Goal: Task Accomplishment & Management: Complete application form

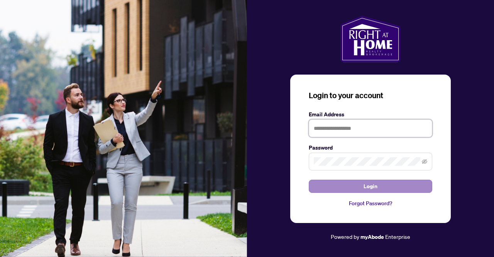
type input "**********"
click at [382, 184] on button "Login" at bounding box center [371, 186] width 124 height 13
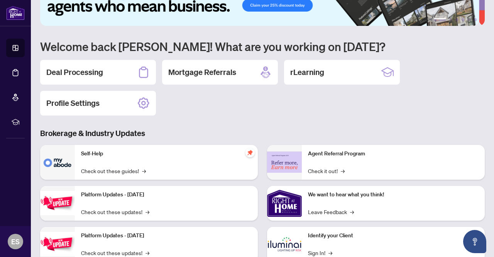
scroll to position [39, 0]
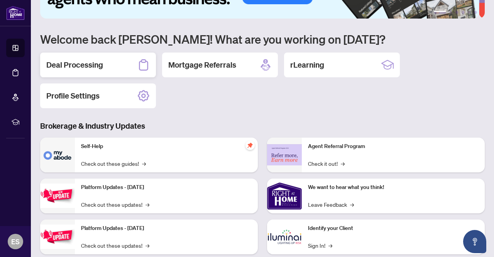
click at [109, 61] on div "Deal Processing" at bounding box center [98, 65] width 116 height 25
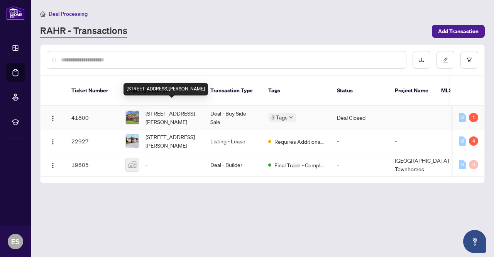
click at [176, 109] on span "[STREET_ADDRESS][PERSON_NAME]" at bounding box center [172, 117] width 53 height 17
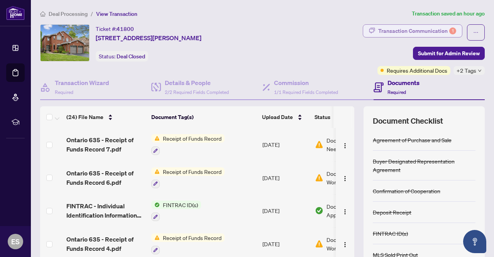
click at [428, 28] on div "Transaction Communication 1" at bounding box center [417, 31] width 78 height 12
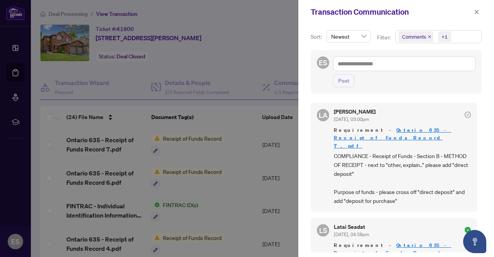
click at [95, 139] on div at bounding box center [247, 128] width 494 height 257
click at [97, 143] on div at bounding box center [247, 128] width 494 height 257
click at [479, 12] on icon "close" at bounding box center [476, 11] width 5 height 5
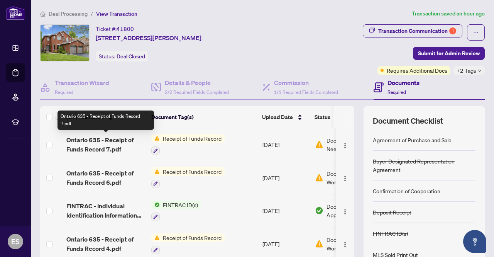
click at [120, 139] on span "Ontario 635 - Receipt of Funds Record 7.pdf" at bounding box center [105, 144] width 79 height 19
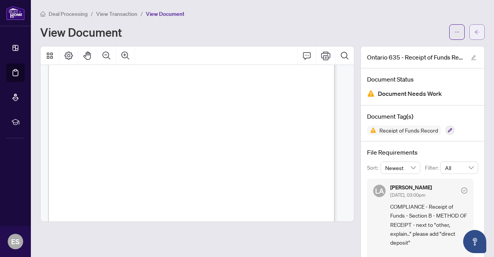
click at [474, 34] on button "button" at bounding box center [477, 31] width 15 height 15
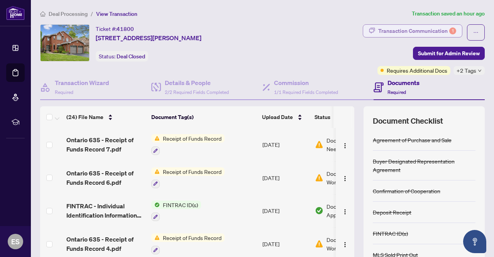
click at [417, 28] on div "Transaction Communication 1" at bounding box center [417, 31] width 78 height 12
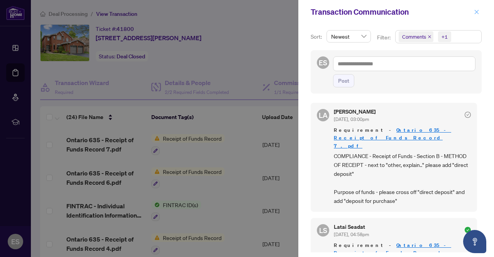
click at [474, 10] on button "button" at bounding box center [477, 11] width 10 height 9
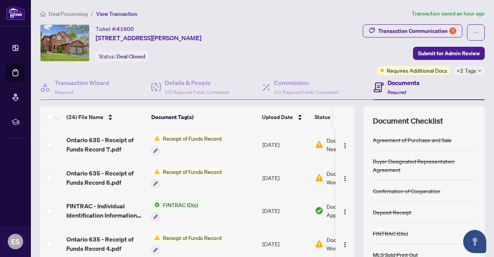
click at [217, 170] on span "Receipt of Funds Record" at bounding box center [192, 171] width 65 height 8
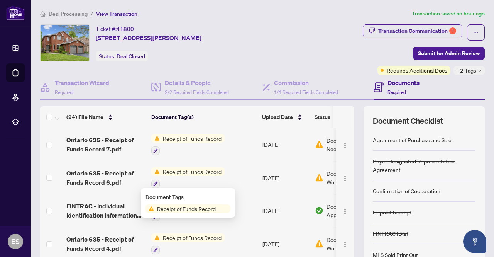
click at [193, 165] on td "Receipt of Funds Record" at bounding box center [203, 177] width 111 height 33
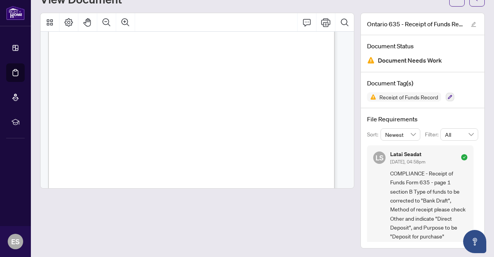
scroll to position [39, 0]
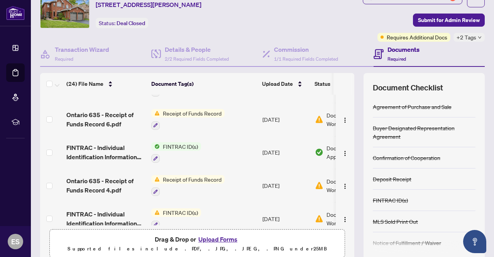
scroll to position [39, 0]
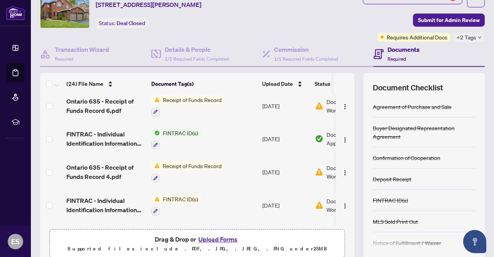
click at [202, 164] on span "Receipt of Funds Record" at bounding box center [192, 165] width 65 height 8
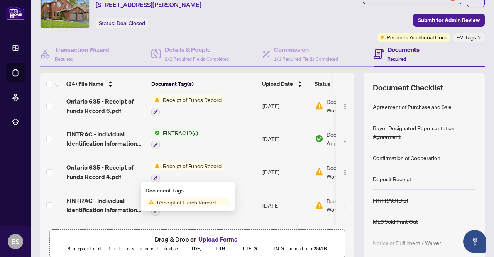
click at [214, 163] on span "Receipt of Funds Record" at bounding box center [192, 165] width 65 height 8
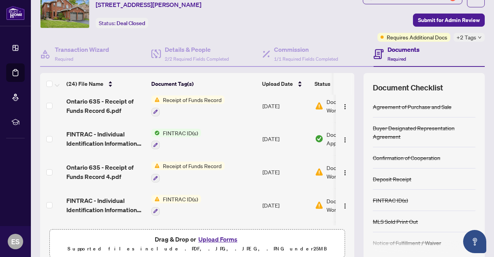
click at [184, 161] on span "Receipt of Funds Record" at bounding box center [192, 165] width 65 height 8
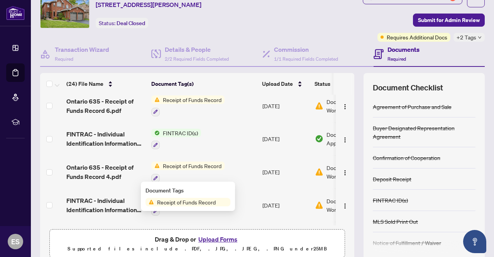
drag, startPoint x: 184, startPoint y: 161, endPoint x: 182, endPoint y: 152, distance: 9.7
click at [117, 163] on span "Ontario 635 - Receipt of Funds Record 4.pdf" at bounding box center [105, 172] width 79 height 19
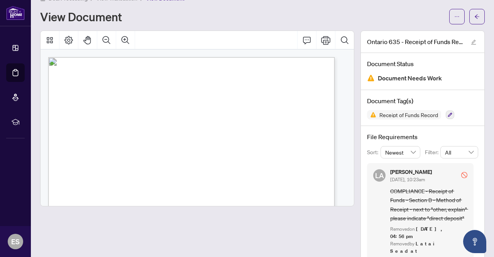
scroll to position [27, 0]
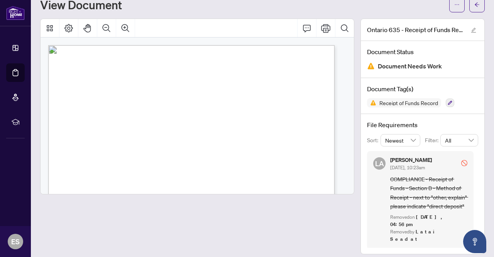
drag, startPoint x: 475, startPoint y: 3, endPoint x: 494, endPoint y: 98, distance: 96.5
click at [475, 3] on button "button" at bounding box center [477, 4] width 15 height 15
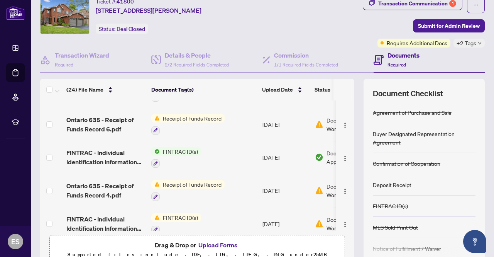
scroll to position [39, 0]
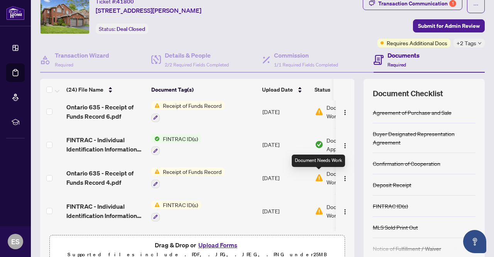
click at [320, 176] on img at bounding box center [319, 177] width 8 height 8
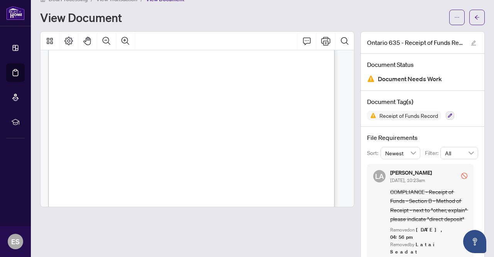
scroll to position [27, 0]
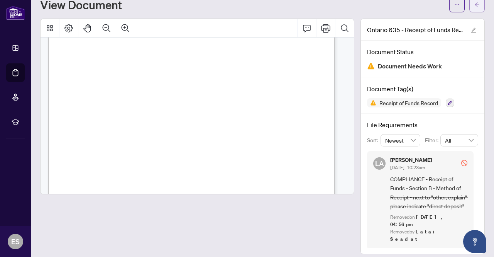
click at [470, 7] on button "button" at bounding box center [477, 4] width 15 height 15
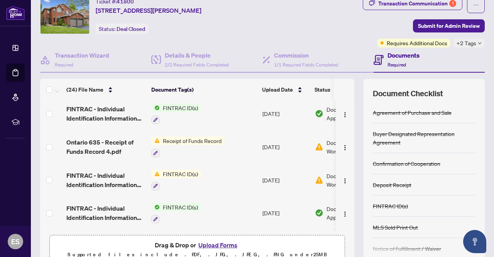
scroll to position [77, 0]
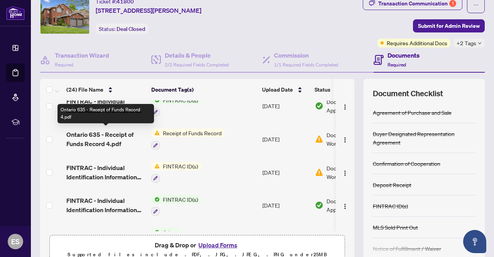
click at [109, 134] on span "Ontario 635 - Receipt of Funds Record 4.pdf" at bounding box center [105, 139] width 79 height 19
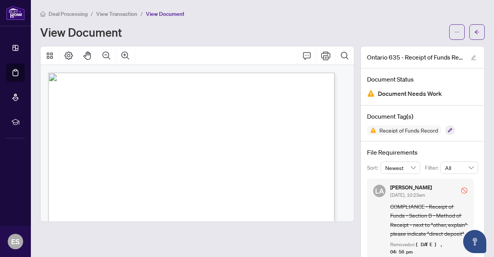
scroll to position [27, 0]
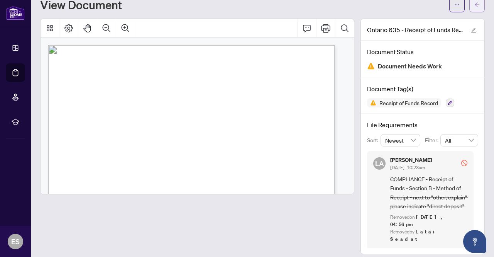
click at [470, 4] on button "button" at bounding box center [477, 4] width 15 height 15
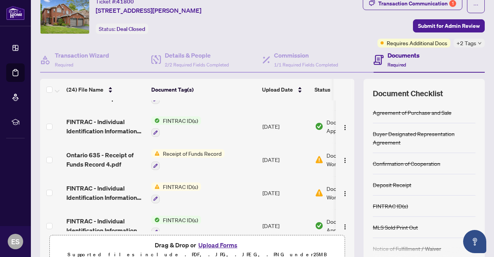
scroll to position [77, 0]
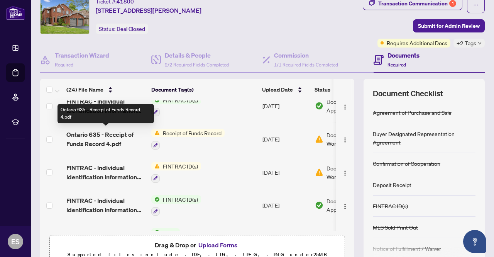
click at [75, 139] on span "Ontario 635 - Receipt of Funds Record 4.pdf" at bounding box center [105, 139] width 79 height 19
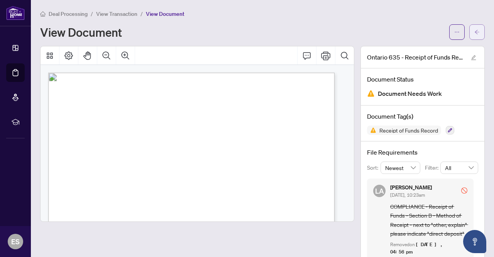
click at [475, 31] on button "button" at bounding box center [477, 31] width 15 height 15
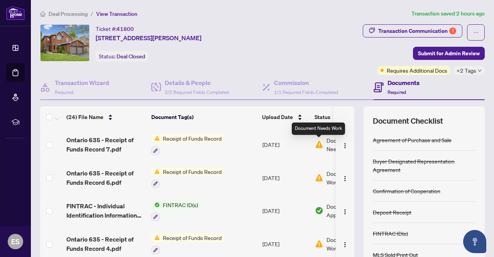
click at [322, 143] on img at bounding box center [319, 144] width 8 height 8
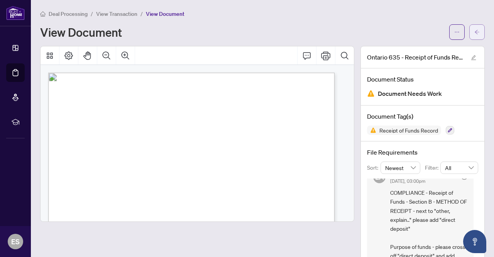
click at [475, 29] on icon "arrow-left" at bounding box center [477, 31] width 5 height 5
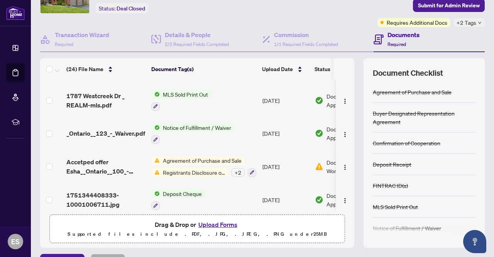
scroll to position [66, 0]
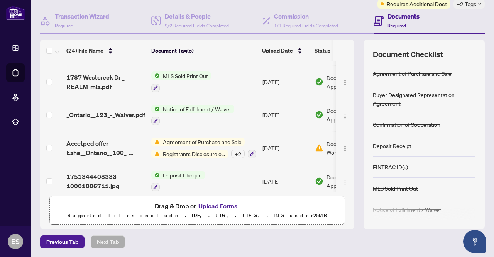
click at [229, 204] on button "Upload Forms" at bounding box center [218, 206] width 44 height 10
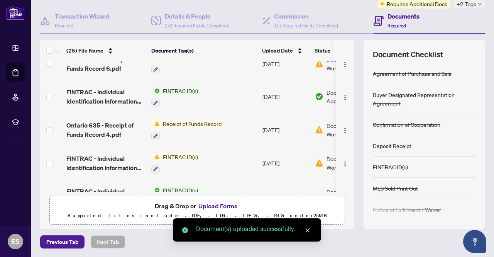
scroll to position [0, 0]
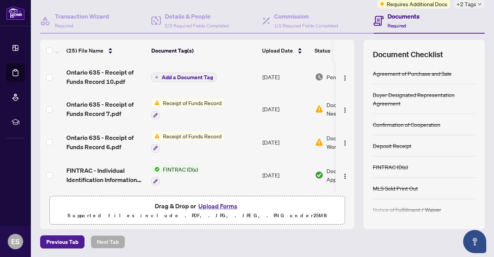
click at [193, 73] on button "Add a Document Tag" at bounding box center [183, 77] width 65 height 9
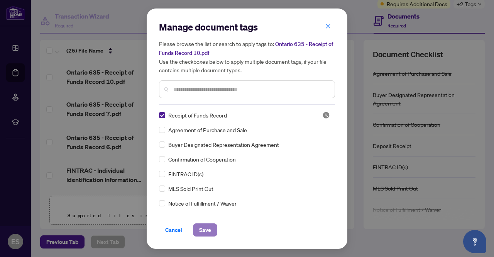
click at [207, 224] on span "Save" at bounding box center [205, 230] width 12 height 12
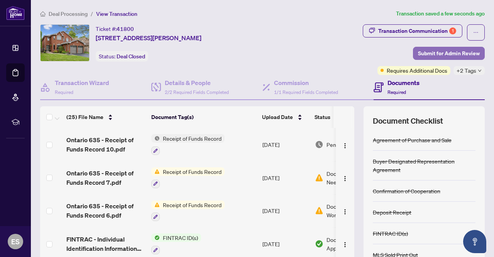
click at [425, 52] on span "Submit for Admin Review" at bounding box center [449, 53] width 62 height 12
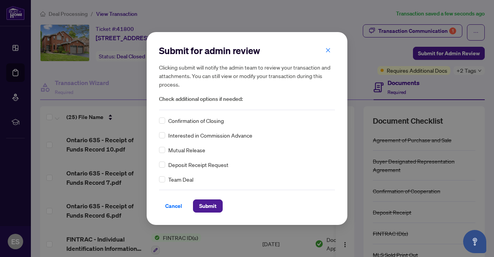
drag, startPoint x: 214, startPoint y: 205, endPoint x: 228, endPoint y: 155, distance: 51.5
click at [228, 155] on div "Submit for admin review Clicking submit will notify the admin team to review yo…" at bounding box center [247, 128] width 176 height 168
click at [212, 201] on span "Submit" at bounding box center [207, 206] width 17 height 12
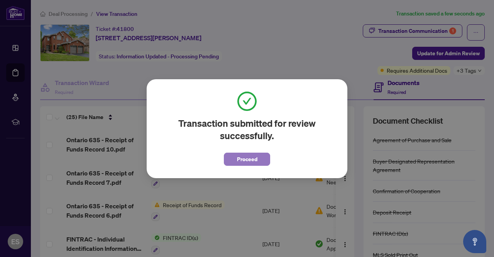
click at [261, 159] on button "Proceed" at bounding box center [247, 159] width 46 height 13
